Goal: Check status

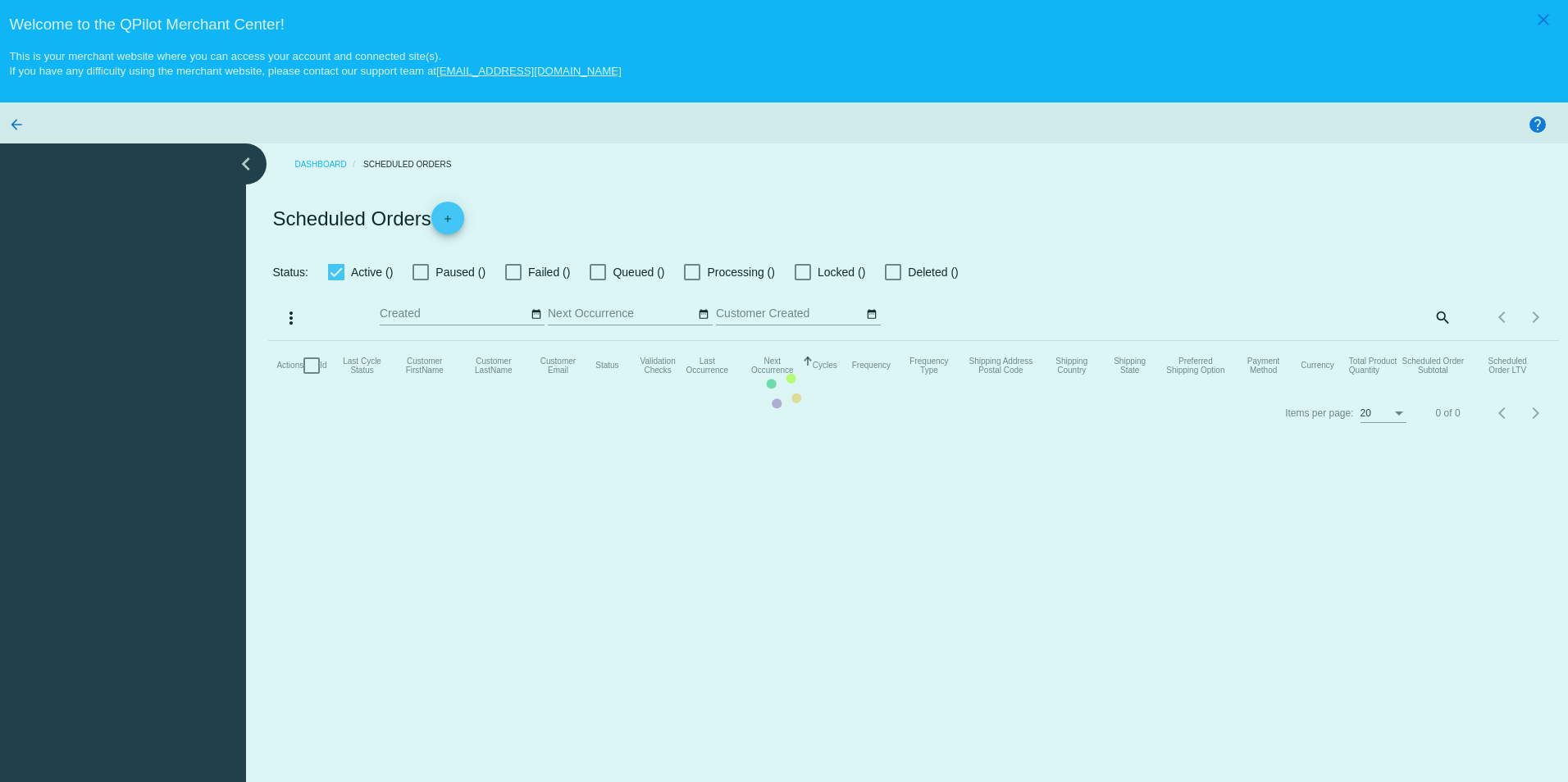
click at [1440, 341] on mat-table "Actions Id Last Cycle Status Customer FirstName Customer LastName Customer Emai…" at bounding box center [913, 365] width 1290 height 49
click at [434, 390] on mat-table "Actions Id Last Cycle Status Customer FirstName Customer LastName Customer Emai…" at bounding box center [913, 365] width 1290 height 49
click at [1430, 341] on mat-table "Actions Id Last Cycle Status Customer FirstName Customer LastName Customer Emai…" at bounding box center [913, 365] width 1290 height 49
drag, startPoint x: 1055, startPoint y: 405, endPoint x: 924, endPoint y: 369, distance: 135.9
click at [1026, 390] on mat-table "Actions Id Last Cycle Status Customer FirstName Customer LastName Customer Emai…" at bounding box center [913, 365] width 1290 height 49
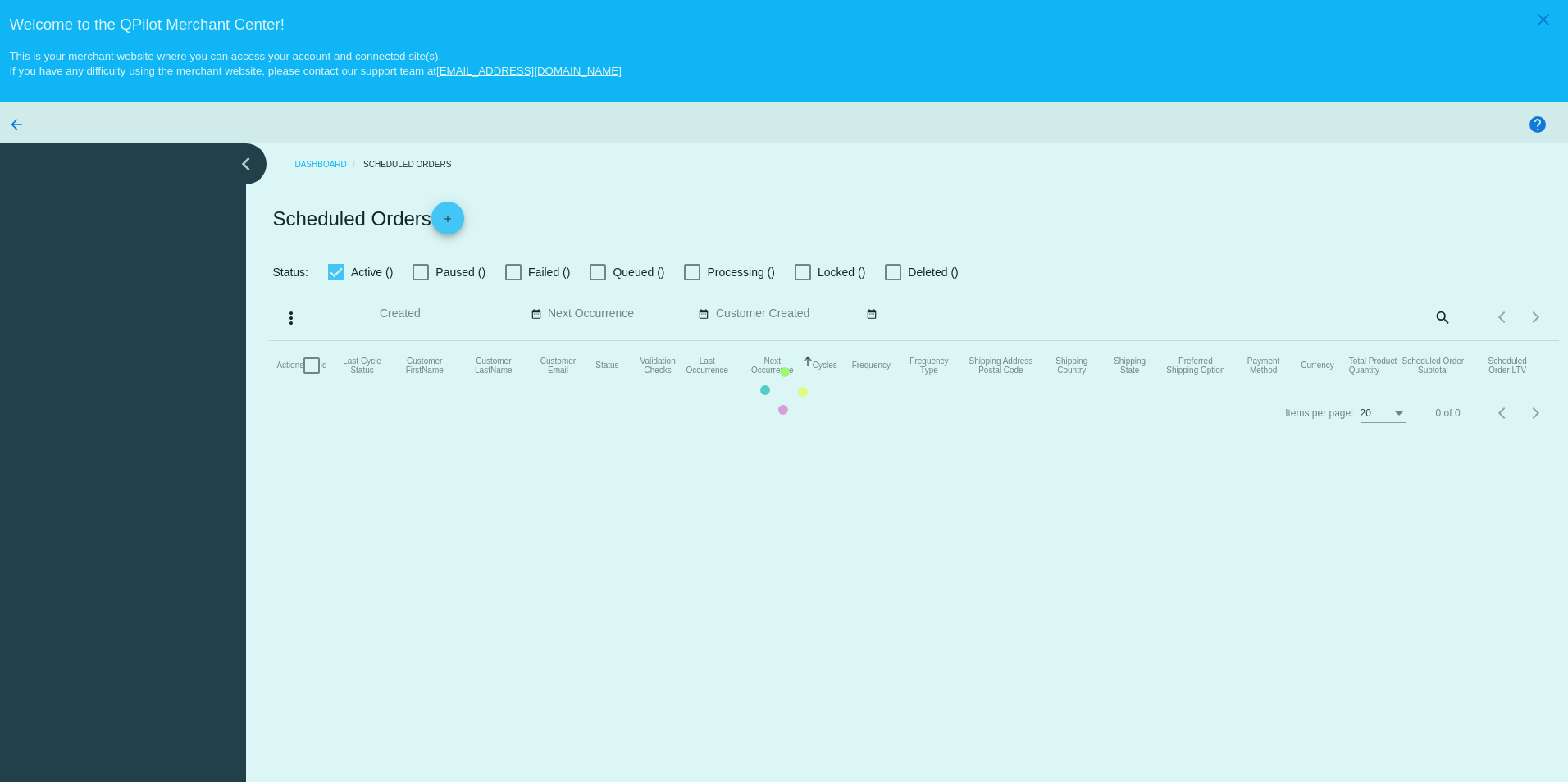
click at [747, 390] on mat-table "Actions Id Last Cycle Status Customer FirstName Customer LastName Customer Emai…" at bounding box center [913, 365] width 1290 height 49
type input "[PERSON_NAME][EMAIL_ADDRESS][DOMAIN_NAME]"
